Goal: Task Accomplishment & Management: Complete application form

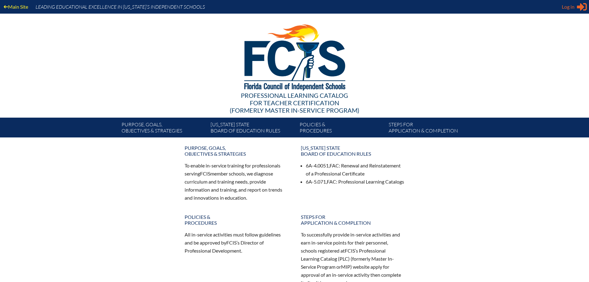
type input "[EMAIL_ADDRESS][DOMAIN_NAME]"
click at [565, 5] on span "Log in" at bounding box center [568, 6] width 13 height 7
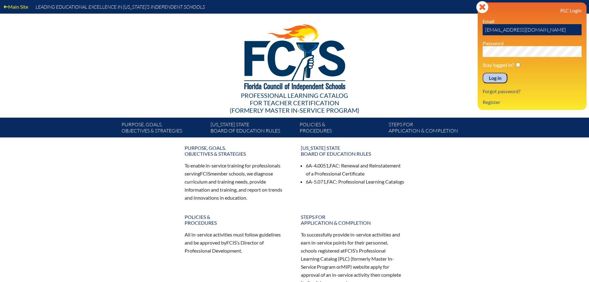
click at [498, 76] on input "Log in" at bounding box center [495, 78] width 25 height 11
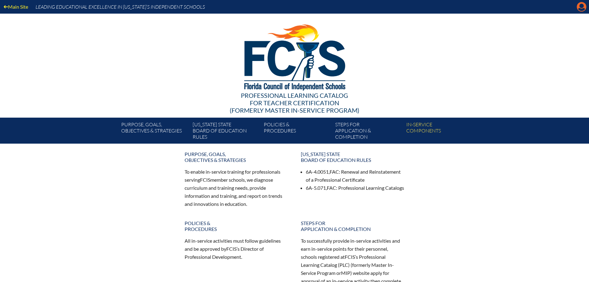
click at [578, 7] on icon at bounding box center [582, 7] width 10 height 10
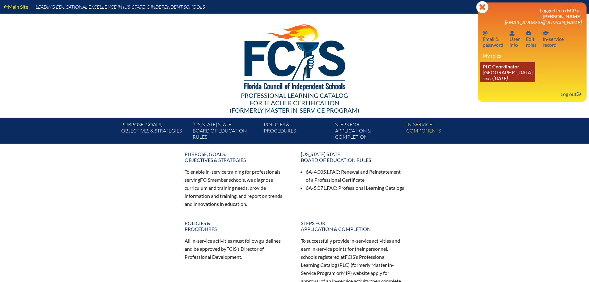
click at [504, 72] on link "PLC Coordinator Maclay School since 2024 Jun 3" at bounding box center [507, 72] width 55 height 20
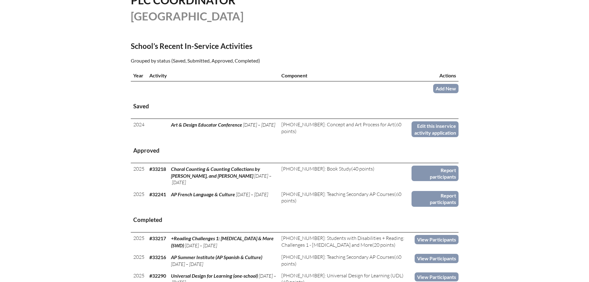
scroll to position [186, 0]
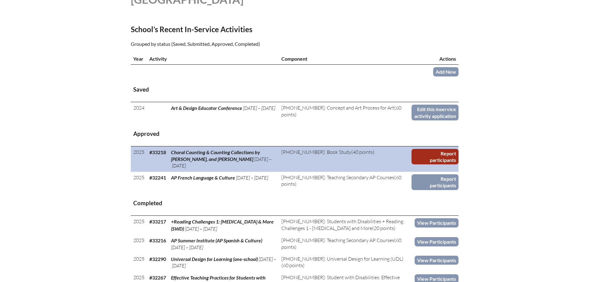
click at [438, 154] on link "Report participants" at bounding box center [435, 157] width 47 height 16
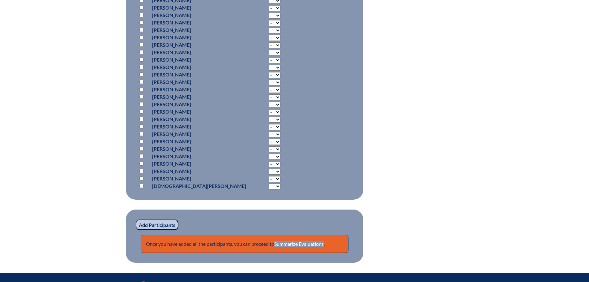
scroll to position [711, 0]
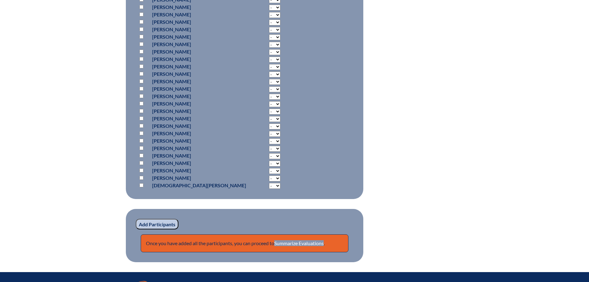
click at [269, 176] on select "- 2 3 4 5 6 7 8 9 10 11 12 13 14 15 16 17 18 19 20 21 22 23 24 25 26 27 28 29 3…" at bounding box center [274, 178] width 11 height 6
select select "15"
click at [269, 175] on select "- 2 3 4 5 6 7 8 9 10 11 12 13 14 15 16 17 18 19 20 21 22 23 24 25 26 27 28 29 3…" at bounding box center [274, 178] width 11 height 6
click at [141, 176] on input "checkbox" at bounding box center [142, 178] width 4 height 4
checkbox input "true"
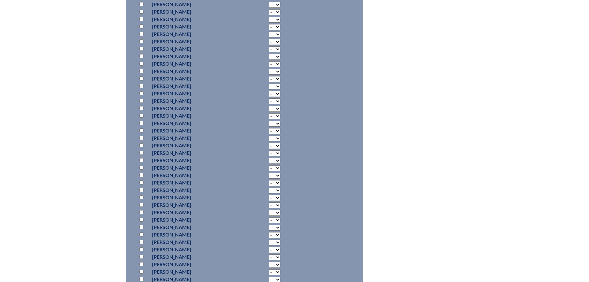
scroll to position [340, 0]
click at [269, 110] on select "- 2 3 4 5 6 7 8 9 10 11 12 13 14 15 16 17 18 19 20 21 22 23 24 25 26 27 28 29 3…" at bounding box center [274, 112] width 11 height 6
select select "15"
click at [269, 109] on select "- 2 3 4 5 6 7 8 9 10 11 12 13 14 15 16 17 18 19 20 21 22 23 24 25 26 27 28 29 3…" at bounding box center [274, 112] width 11 height 6
click at [141, 110] on input "checkbox" at bounding box center [142, 111] width 4 height 4
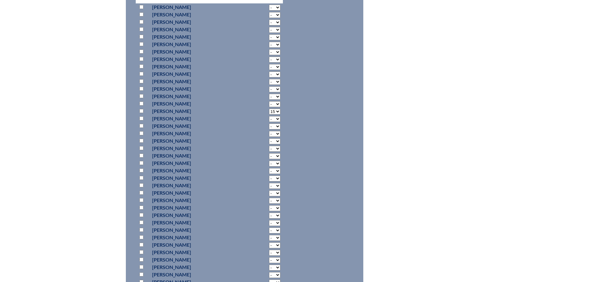
checkbox input "true"
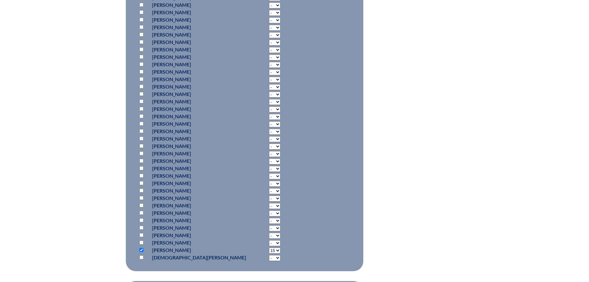
scroll to position [650, 0]
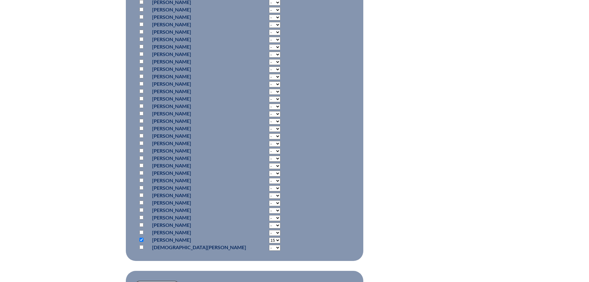
click at [269, 181] on select "- 2 3 4 5 6 7 8 9 10 11 12 13 14 15 16 17 18 19 20 21 22 23 24 25 26 27 28 29 3…" at bounding box center [274, 181] width 11 height 6
select select "15"
click at [269, 178] on select "- 2 3 4 5 6 7 8 9 10 11 12 13 14 15 16 17 18 19 20 21 22 23 24 25 26 27 28 29 3…" at bounding box center [274, 181] width 11 height 6
click at [140, 179] on input "checkbox" at bounding box center [142, 180] width 4 height 4
checkbox input "true"
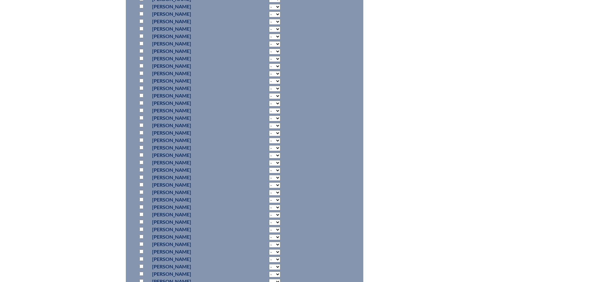
scroll to position [464, 0]
click at [269, 105] on select "- 2 3 4 5 6 7 8 9 10 11 12 13 14 15 16 17 18 19 20 21 22 23 24 25 26 27 28 29 3…" at bounding box center [274, 107] width 11 height 6
select select "15"
click at [269, 104] on select "- 2 3 4 5 6 7 8 9 10 11 12 13 14 15 16 17 18 19 20 21 22 23 24 25 26 27 28 29 3…" at bounding box center [274, 107] width 11 height 6
click at [143, 105] on input "checkbox" at bounding box center [142, 106] width 4 height 4
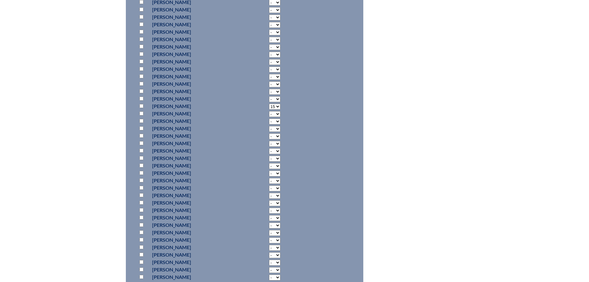
checkbox input "true"
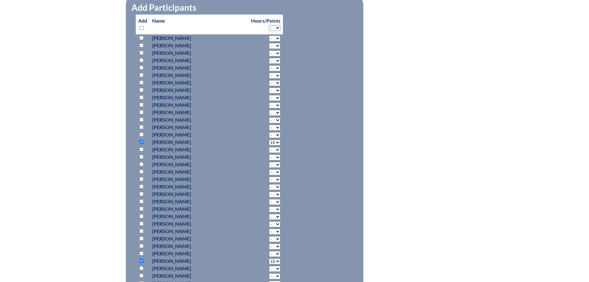
click at [269, 73] on select "- 2 3 4 5 6 7 8 9 10 11 12 13 14 15 16 17 18 19 20 21 22 23 24 25 26 27 28 29 3…" at bounding box center [274, 76] width 11 height 6
select select "15"
click at [269, 73] on select "- 2 3 4 5 6 7 8 9 10 11 12 13 14 15 16 17 18 19 20 21 22 23 24 25 26 27 28 29 3…" at bounding box center [274, 76] width 11 height 6
click at [140, 74] on input "checkbox" at bounding box center [142, 75] width 4 height 4
checkbox input "true"
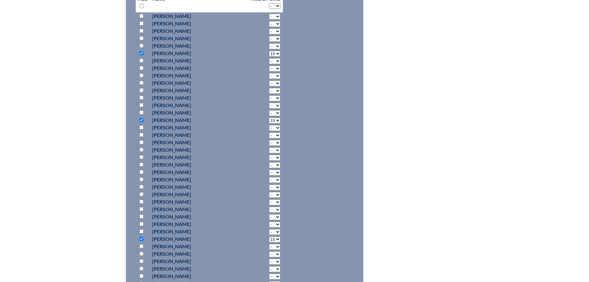
scroll to position [433, 0]
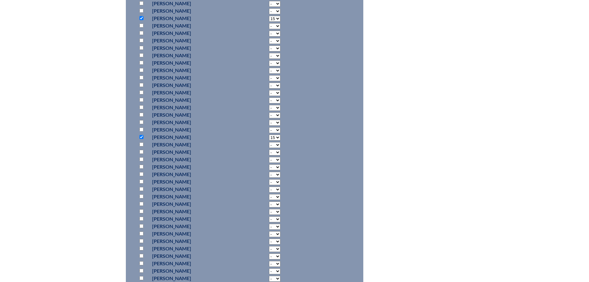
click at [141, 165] on input "checkbox" at bounding box center [142, 167] width 4 height 4
checkbox input "true"
click at [269, 167] on select "- 2 3 4 5 6 7 8 9 10 11 12 13 14 15 16 17 18 19 20 21 22 23 24 25 26 27 28 29 3…" at bounding box center [274, 167] width 11 height 6
select select "5"
click at [269, 164] on select "- 2 3 4 5 6 7 8 9 10 11 12 13 14 15 16 17 18 19 20 21 22 23 24 25 26 27 28 29 3…" at bounding box center [274, 167] width 11 height 6
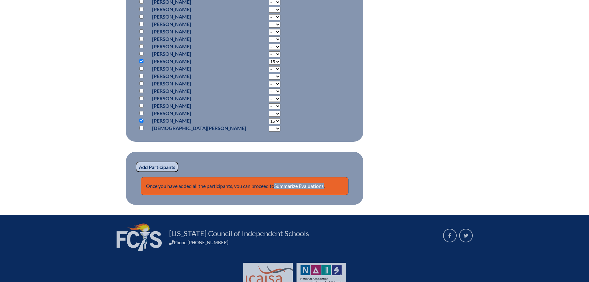
scroll to position [790, 0]
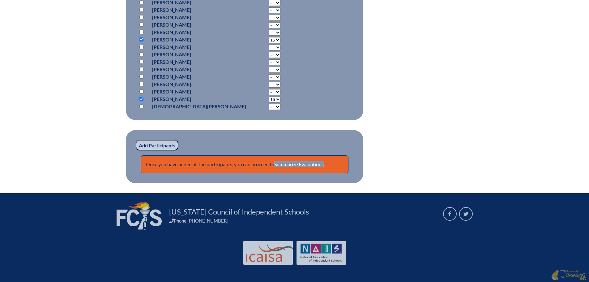
click at [159, 144] on input "Add Participants" at bounding box center [157, 145] width 43 height 11
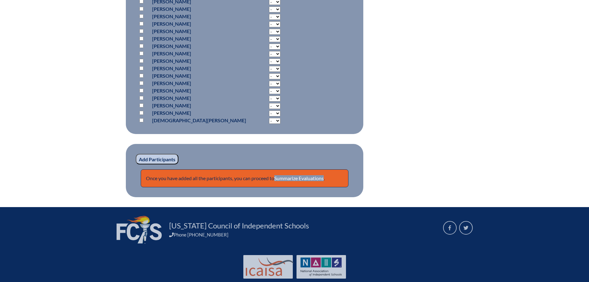
scroll to position [831, 0]
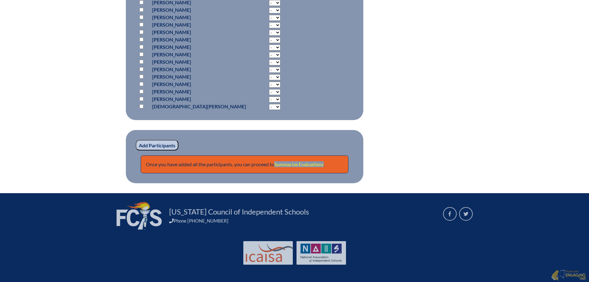
click at [313, 163] on link "Summarize Evaluations" at bounding box center [298, 164] width 49 height 6
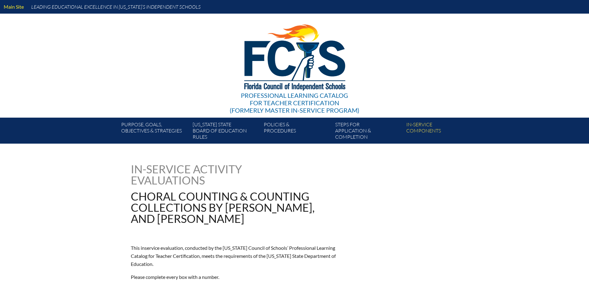
type input "0"
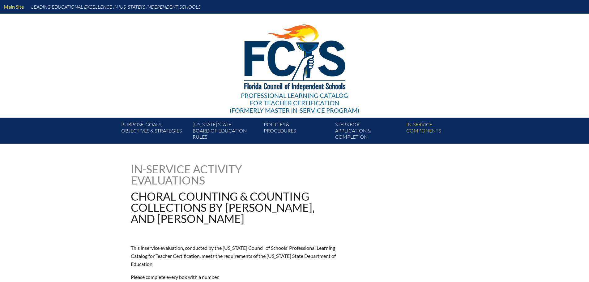
type input "0"
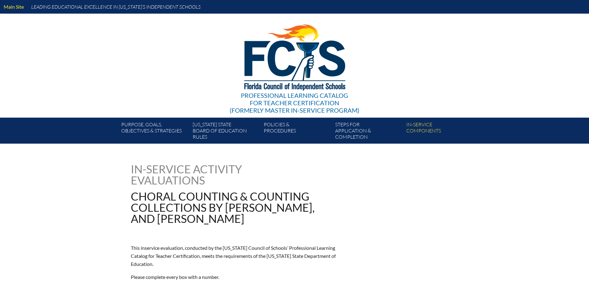
type input "0"
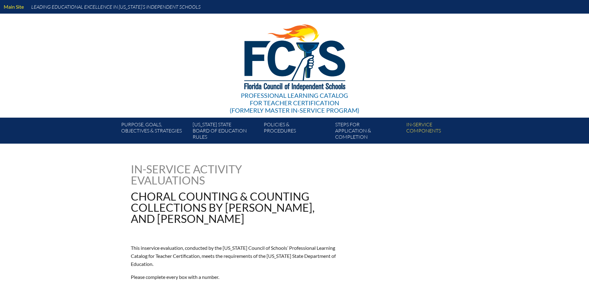
type input "0"
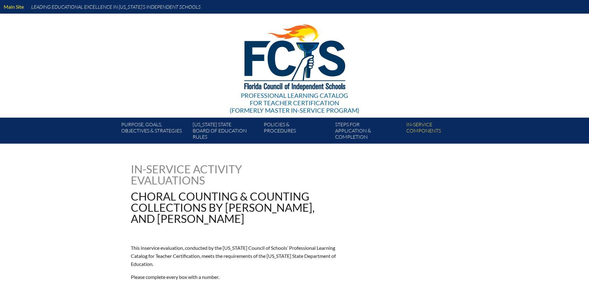
type input "0"
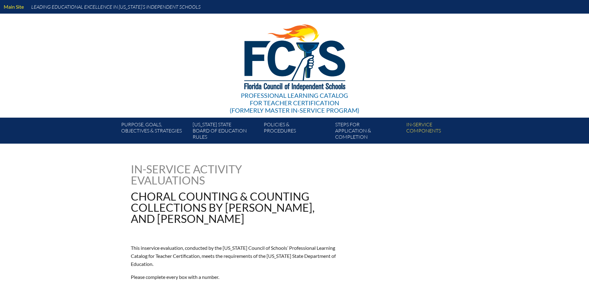
type input "0"
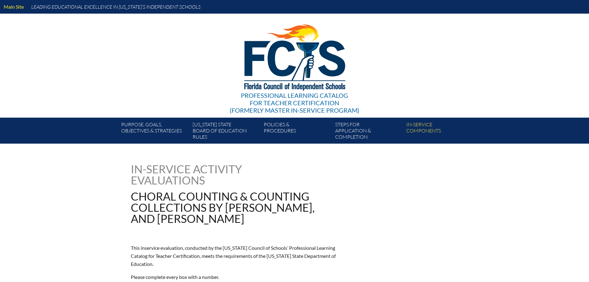
type input "0"
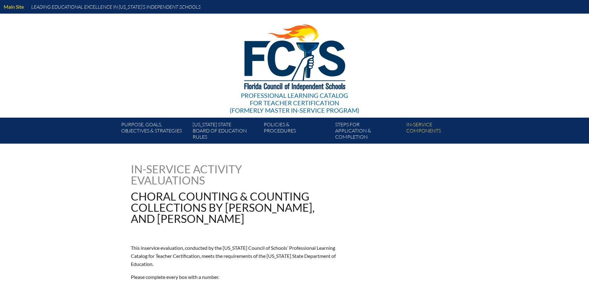
type input "0"
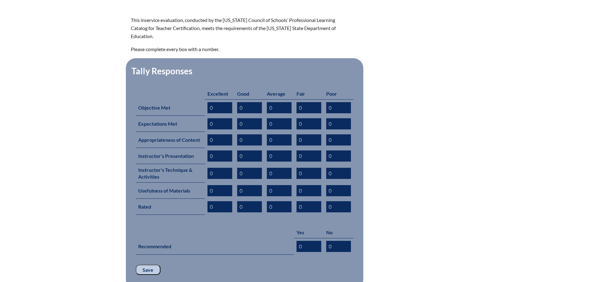
scroll to position [247, 0]
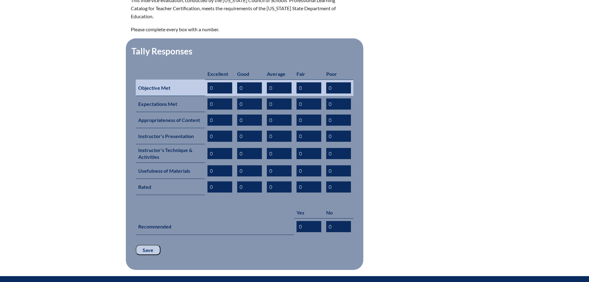
drag, startPoint x: 220, startPoint y: 78, endPoint x: 209, endPoint y: 77, distance: 10.9
click at [209, 82] on input "0" at bounding box center [220, 87] width 25 height 11
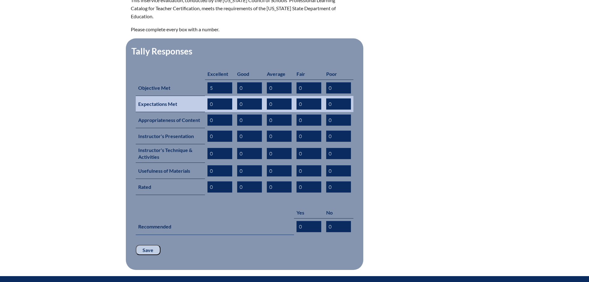
type input "5"
click at [208, 98] on input "0" at bounding box center [220, 103] width 25 height 11
drag, startPoint x: 220, startPoint y: 93, endPoint x: 209, endPoint y: 95, distance: 10.6
click at [209, 98] on input "0" at bounding box center [220, 103] width 25 height 11
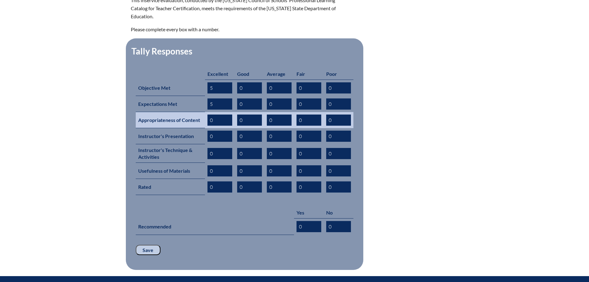
type input "5"
drag, startPoint x: 221, startPoint y: 111, endPoint x: 195, endPoint y: 111, distance: 26.0
click at [195, 112] on tr "Appropriateness of Content 0 0 0 0 0" at bounding box center [245, 120] width 218 height 16
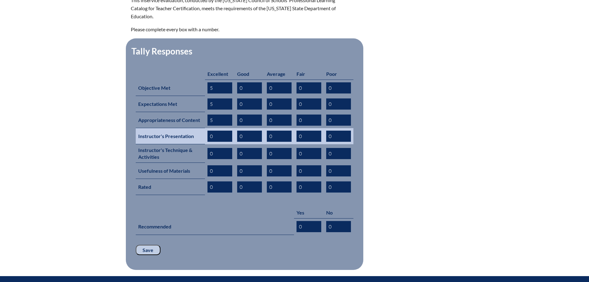
type input "5"
click at [207, 128] on td "0" at bounding box center [220, 136] width 30 height 16
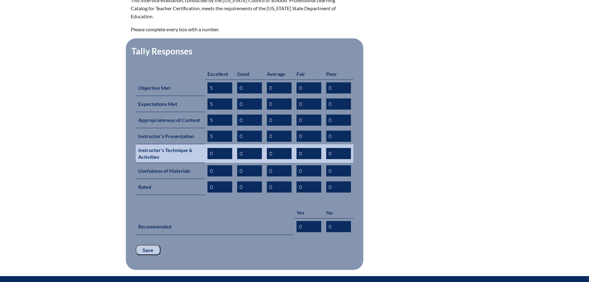
type input "5"
drag, startPoint x: 217, startPoint y: 141, endPoint x: 206, endPoint y: 144, distance: 10.7
click at [206, 144] on td "0" at bounding box center [220, 153] width 30 height 19
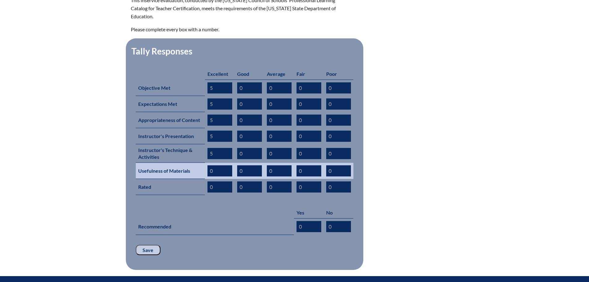
type input "5"
drag, startPoint x: 221, startPoint y: 157, endPoint x: 210, endPoint y: 158, distance: 10.8
click at [210, 165] on input "0" at bounding box center [220, 170] width 25 height 11
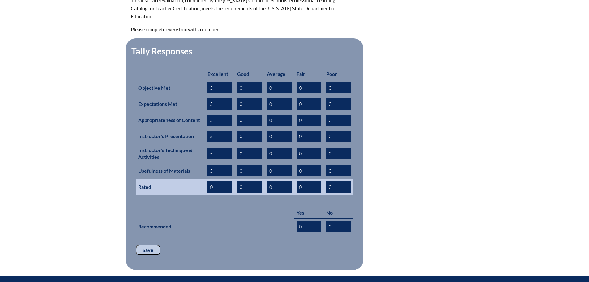
type input "5"
drag, startPoint x: 205, startPoint y: 176, endPoint x: 213, endPoint y: 171, distance: 9.6
click at [205, 179] on td "0" at bounding box center [220, 187] width 30 height 16
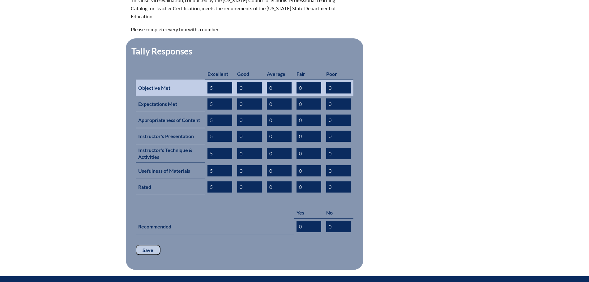
type input "5"
drag, startPoint x: 247, startPoint y: 77, endPoint x: 233, endPoint y: 80, distance: 14.3
click at [233, 80] on tr "Objective Met 5 0 0 0 0" at bounding box center [245, 87] width 218 height 16
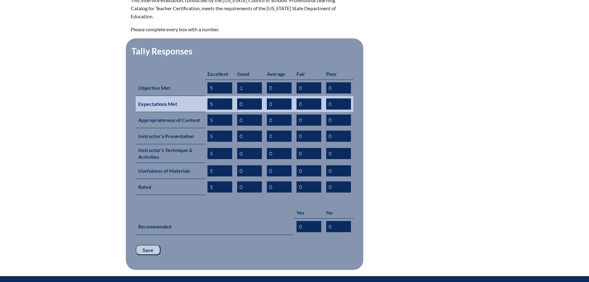
type input "1"
drag, startPoint x: 241, startPoint y: 94, endPoint x: 235, endPoint y: 97, distance: 6.8
click at [235, 97] on td "0" at bounding box center [250, 104] width 30 height 16
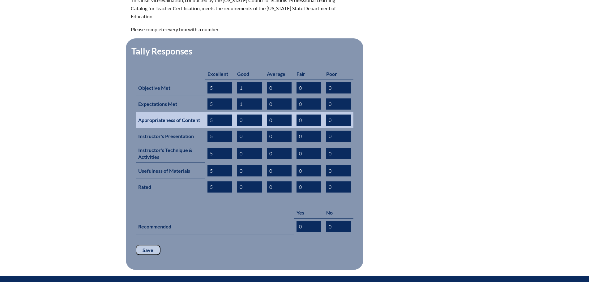
type input "1"
click at [241, 114] on input "0" at bounding box center [249, 119] width 25 height 11
drag, startPoint x: 243, startPoint y: 110, endPoint x: 236, endPoint y: 111, distance: 7.0
click at [236, 112] on td "0" at bounding box center [250, 120] width 30 height 16
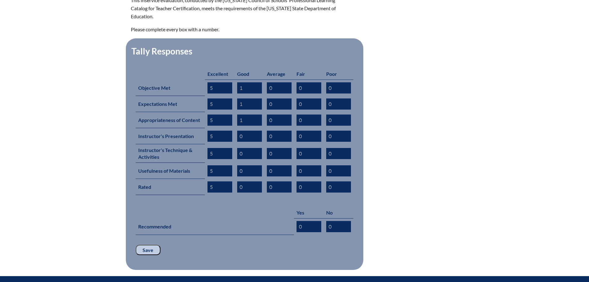
type input "1"
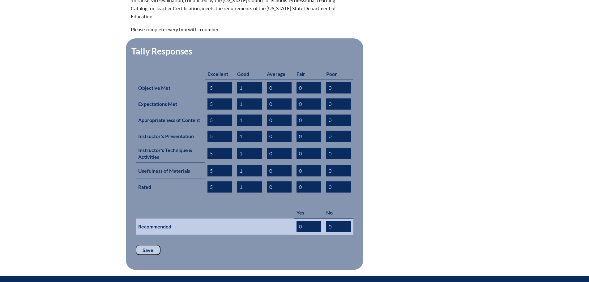
type input "1"
click at [308, 221] on input "0" at bounding box center [309, 226] width 25 height 11
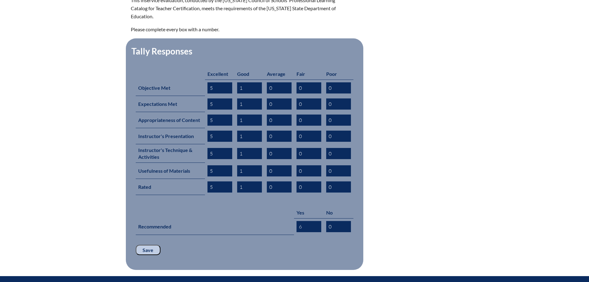
type input "6"
click at [238, 233] on fieldset "Tally Responses Excellent Good Average Fair Poor Objective Met 5 1 0 0 0 Expect…" at bounding box center [245, 154] width 238 height 232
click at [150, 245] on input "Save" at bounding box center [148, 250] width 25 height 11
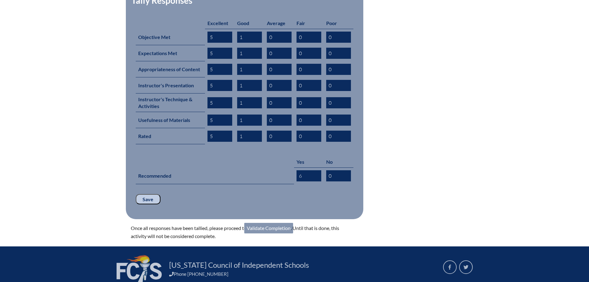
scroll to position [309, 0]
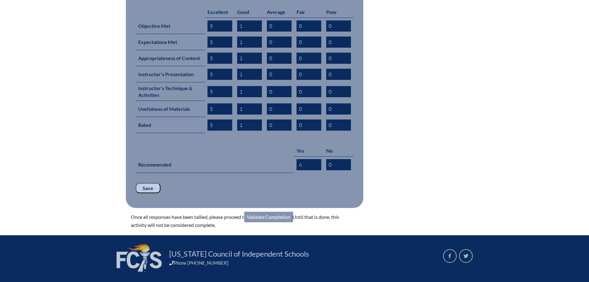
click at [275, 212] on link "Validate Completion" at bounding box center [268, 217] width 49 height 11
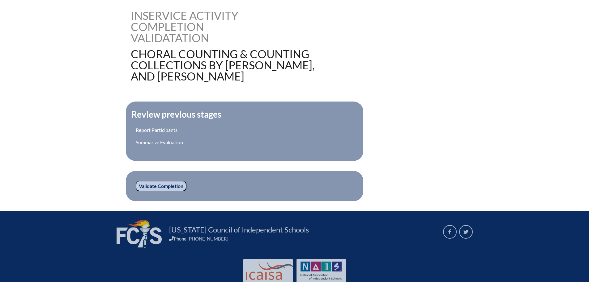
scroll to position [155, 0]
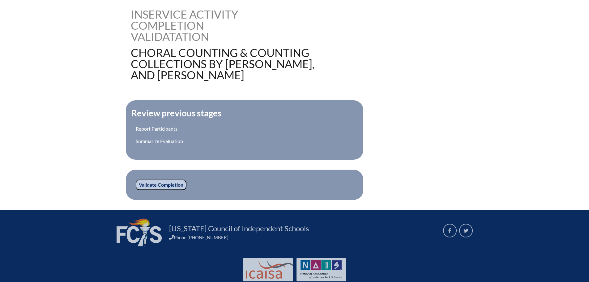
click at [165, 184] on input "Validate Completion" at bounding box center [161, 184] width 51 height 11
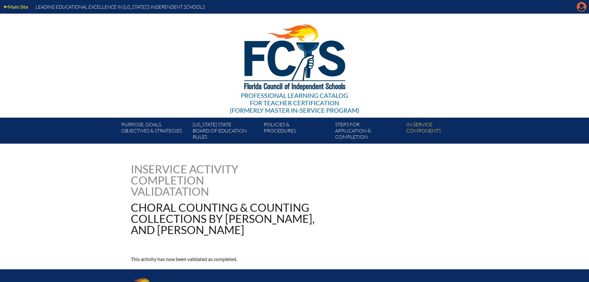
click at [583, 10] on icon "Manage account" at bounding box center [582, 7] width 10 height 10
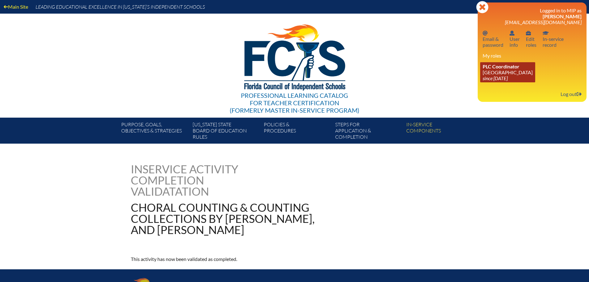
click at [487, 77] on icon "since [DATE]" at bounding box center [495, 78] width 25 height 6
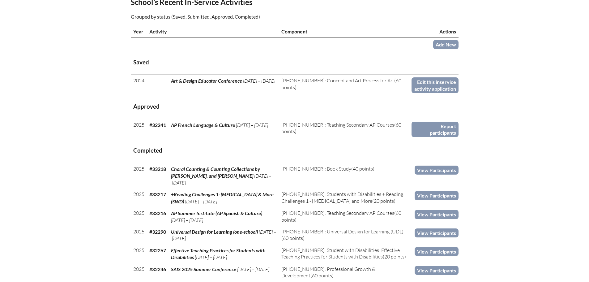
scroll to position [217, 0]
